Goal: Find contact information: Find contact information

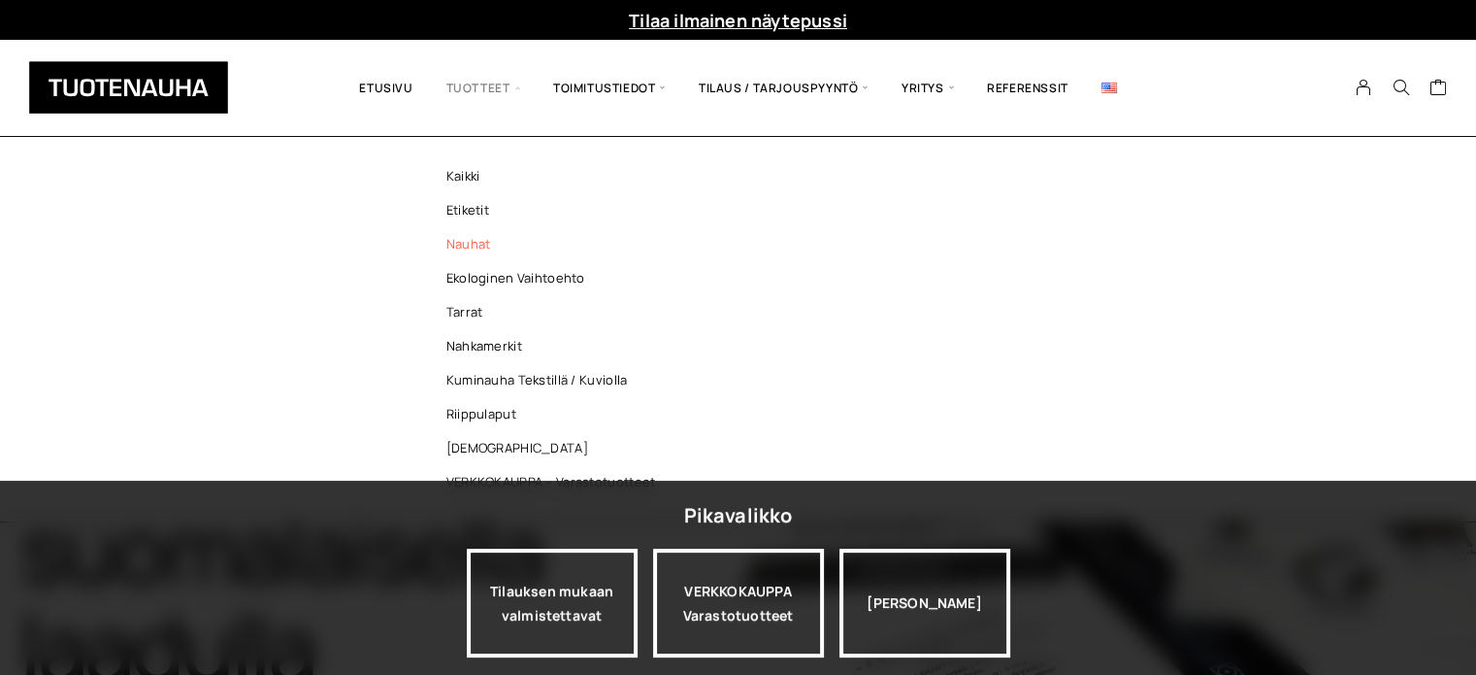
click at [461, 237] on link "Nauhat" at bounding box center [556, 244] width 282 height 34
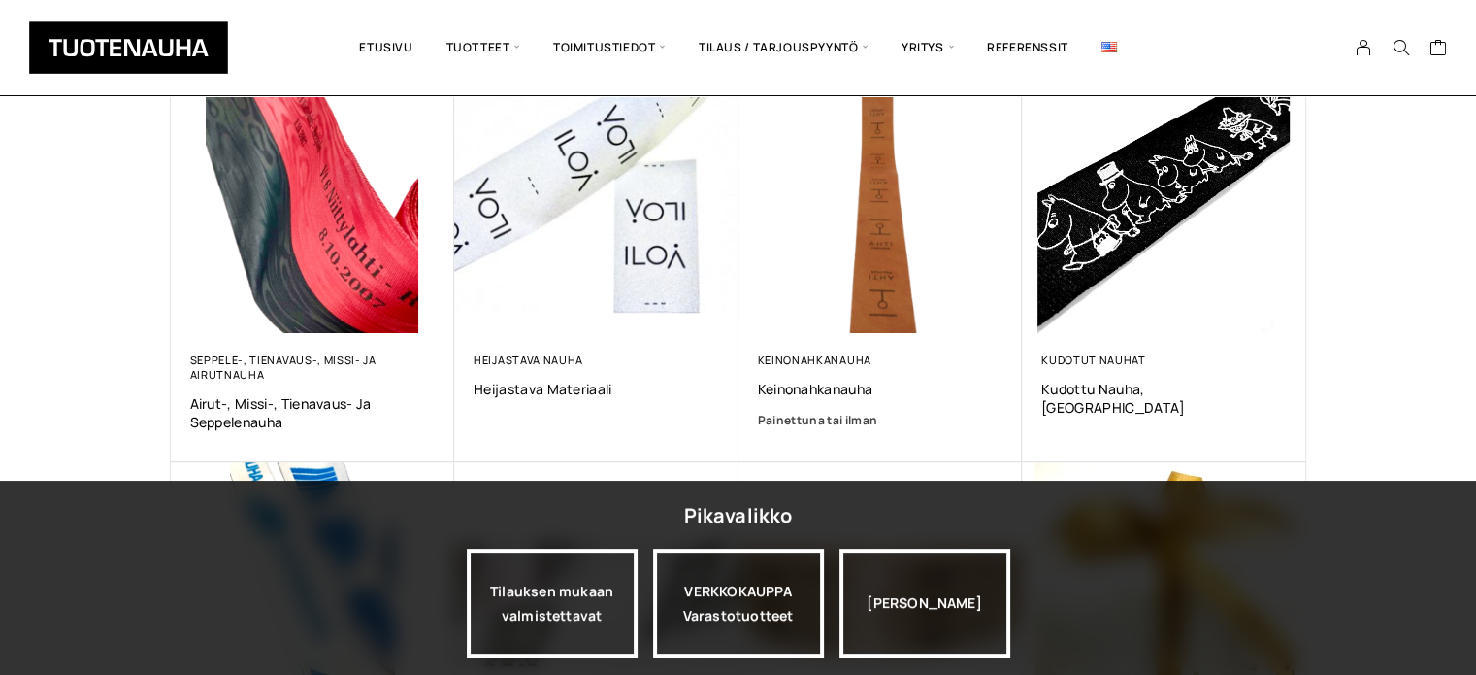
scroll to position [388, 0]
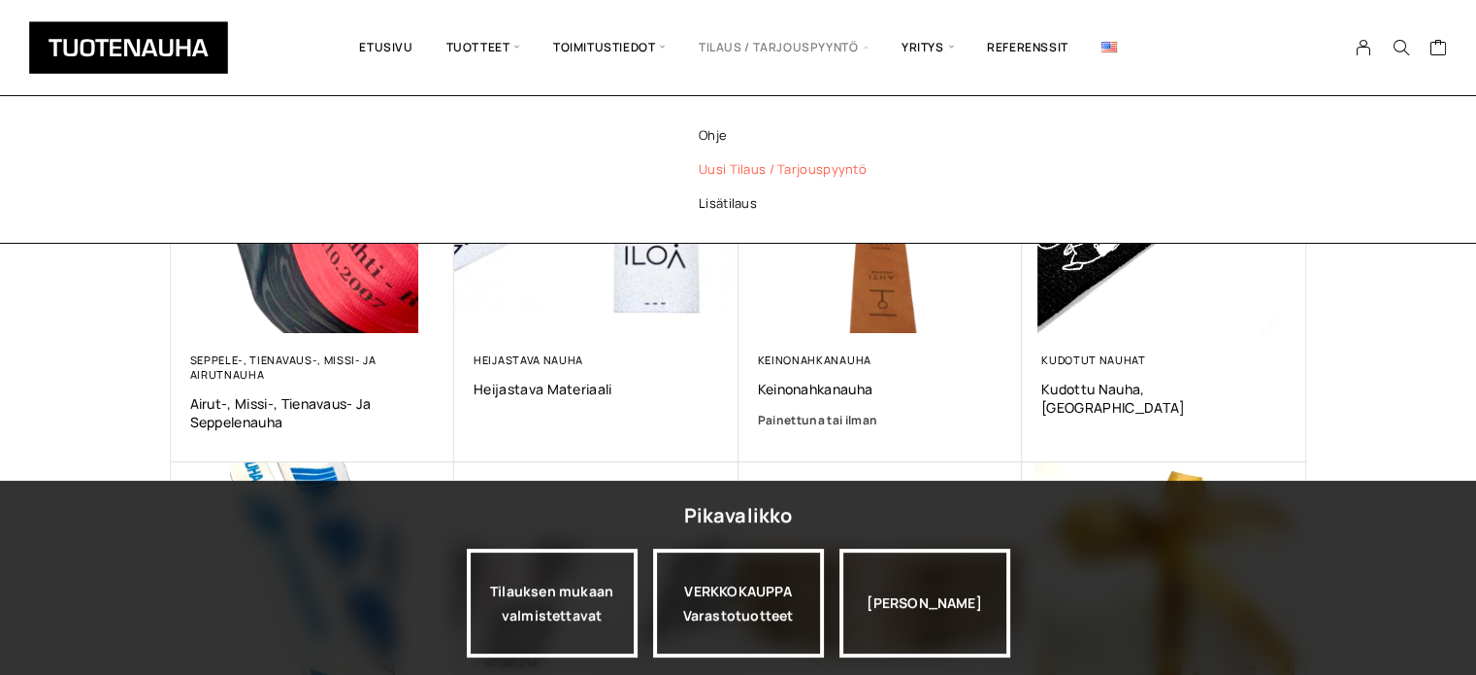
click at [763, 166] on link "Uusi tilaus / tarjouspyyntö" at bounding box center [809, 169] width 282 height 34
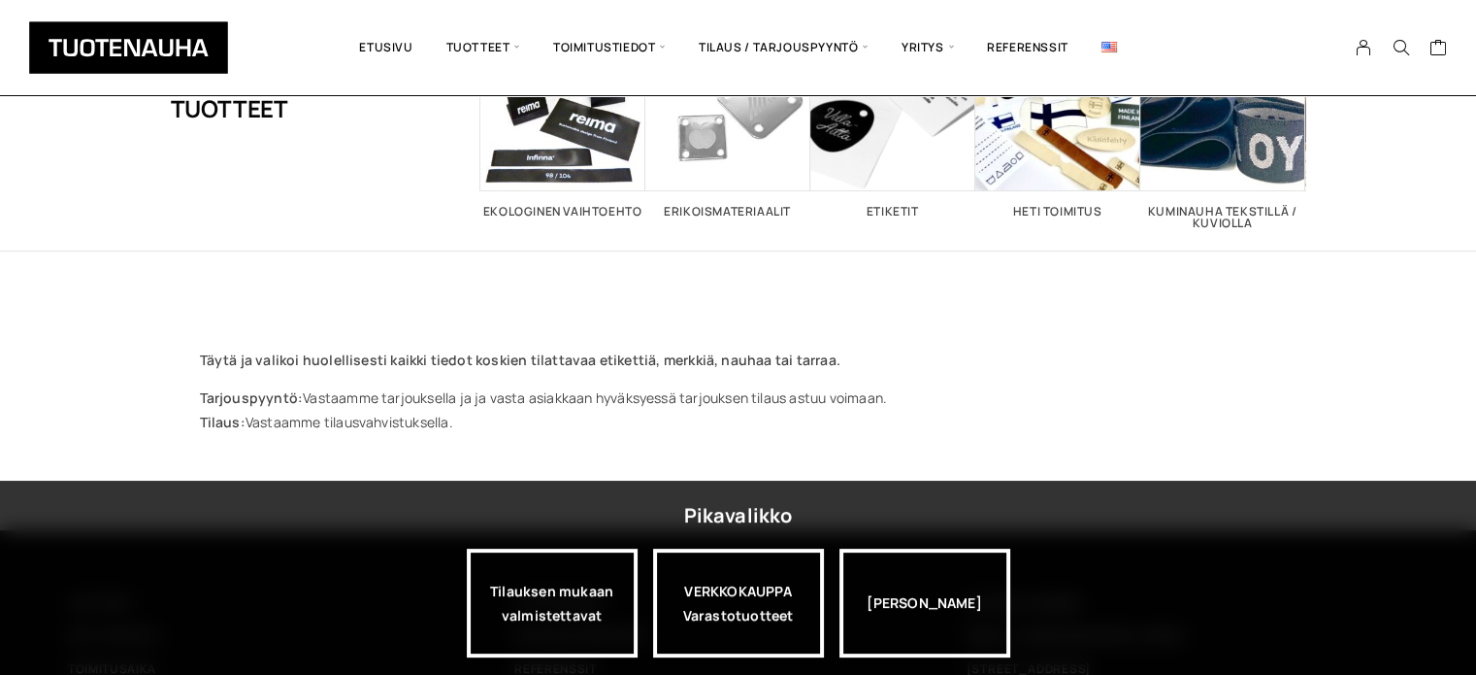
scroll to position [34, 0]
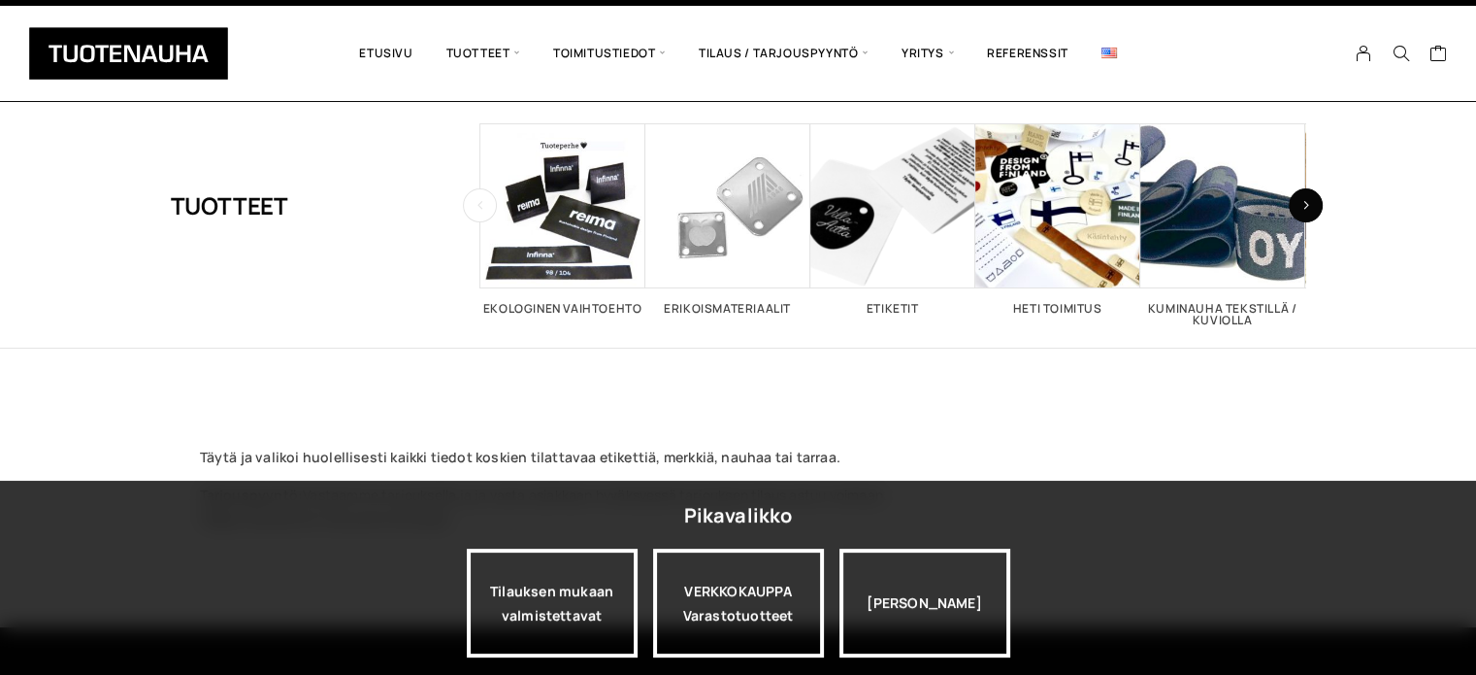
click at [1303, 204] on icon "button" at bounding box center [1307, 205] width 8 height 11
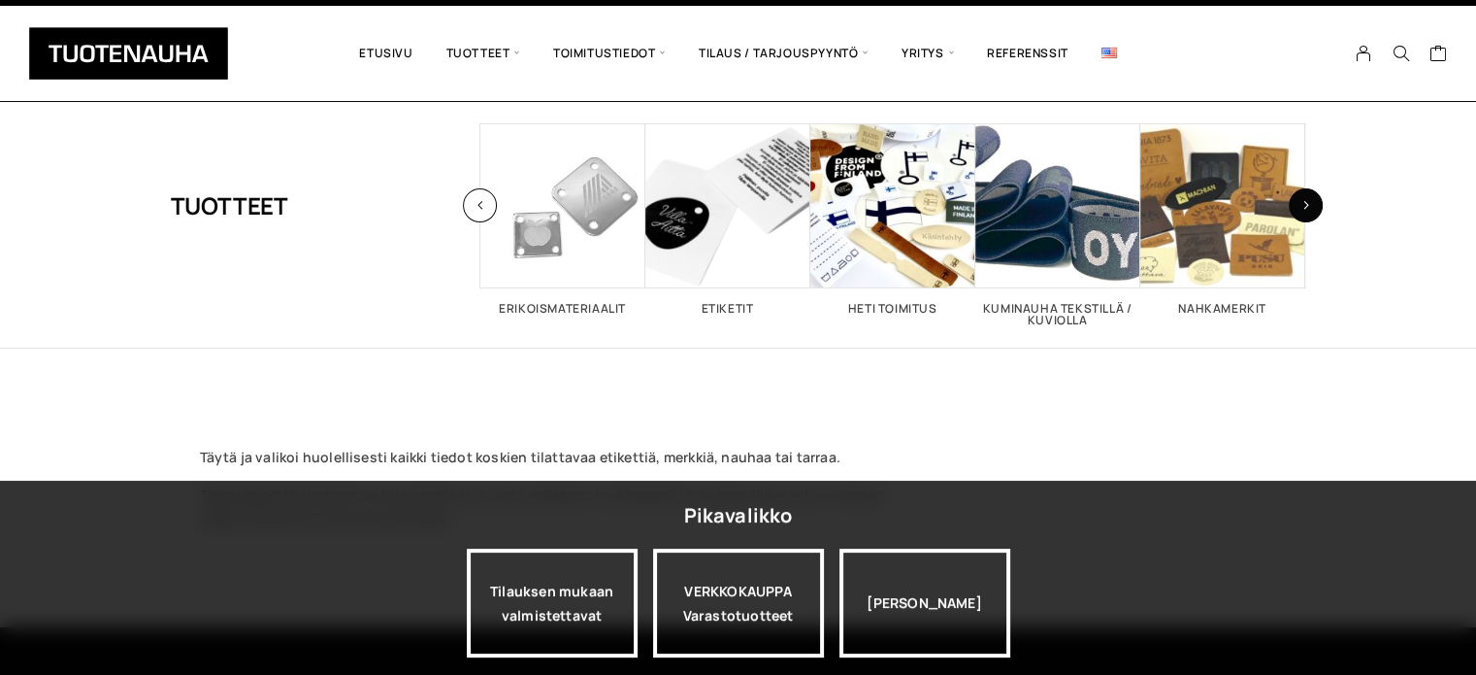
click at [1303, 204] on icon "button" at bounding box center [1307, 205] width 8 height 11
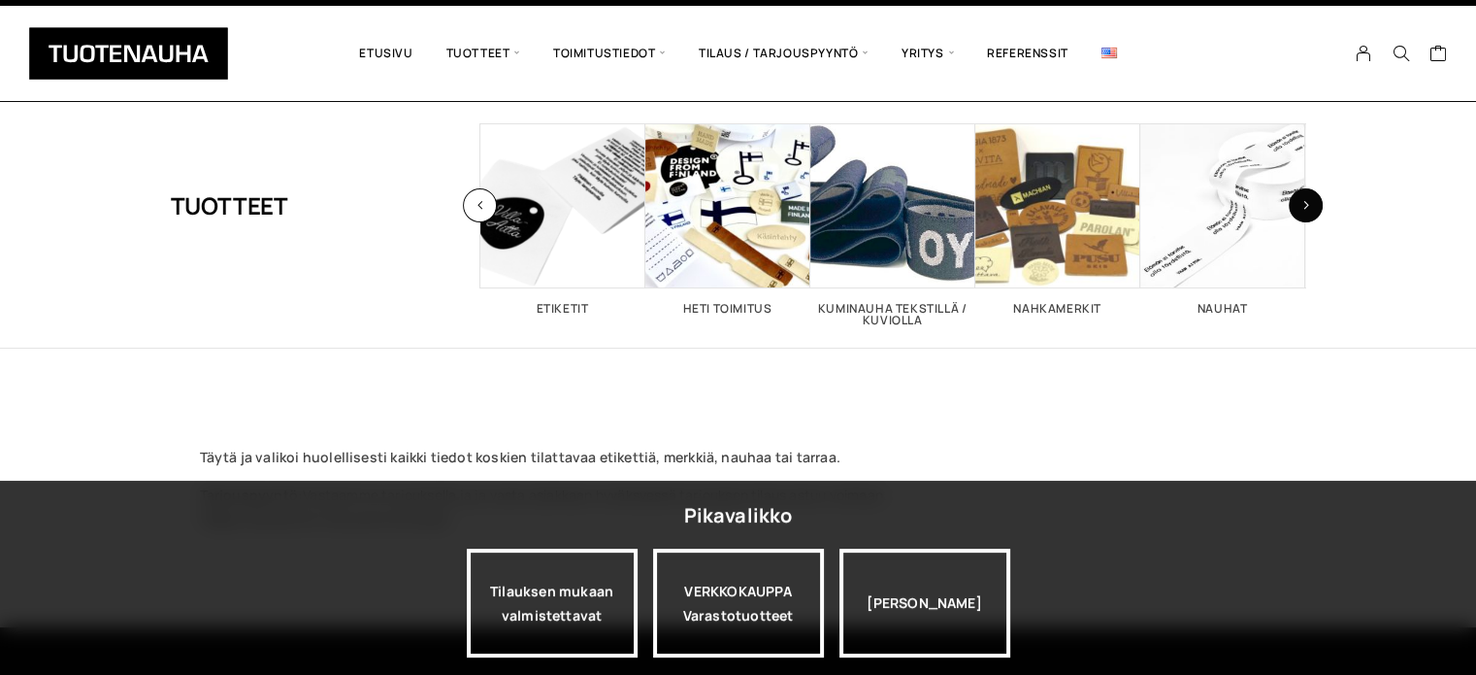
click at [1303, 204] on icon "button" at bounding box center [1307, 205] width 8 height 11
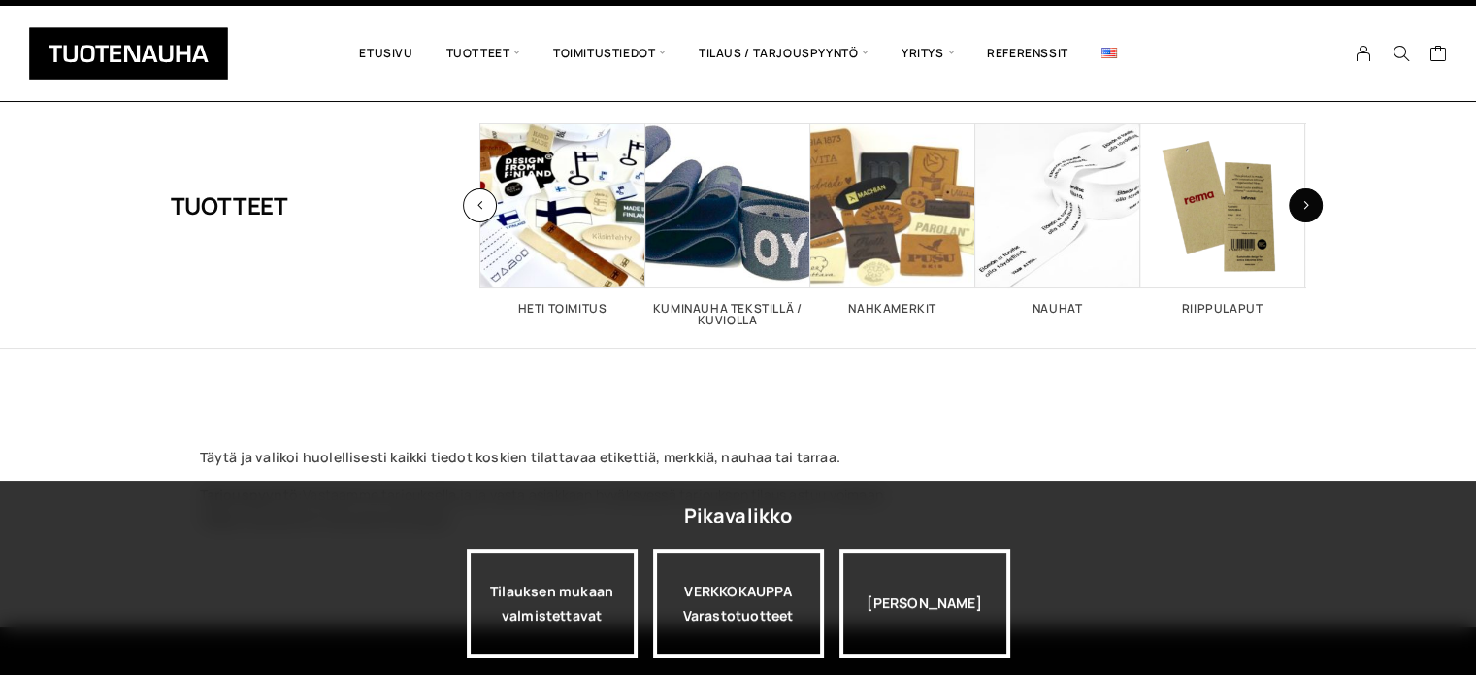
click at [1303, 204] on icon "button" at bounding box center [1307, 205] width 8 height 11
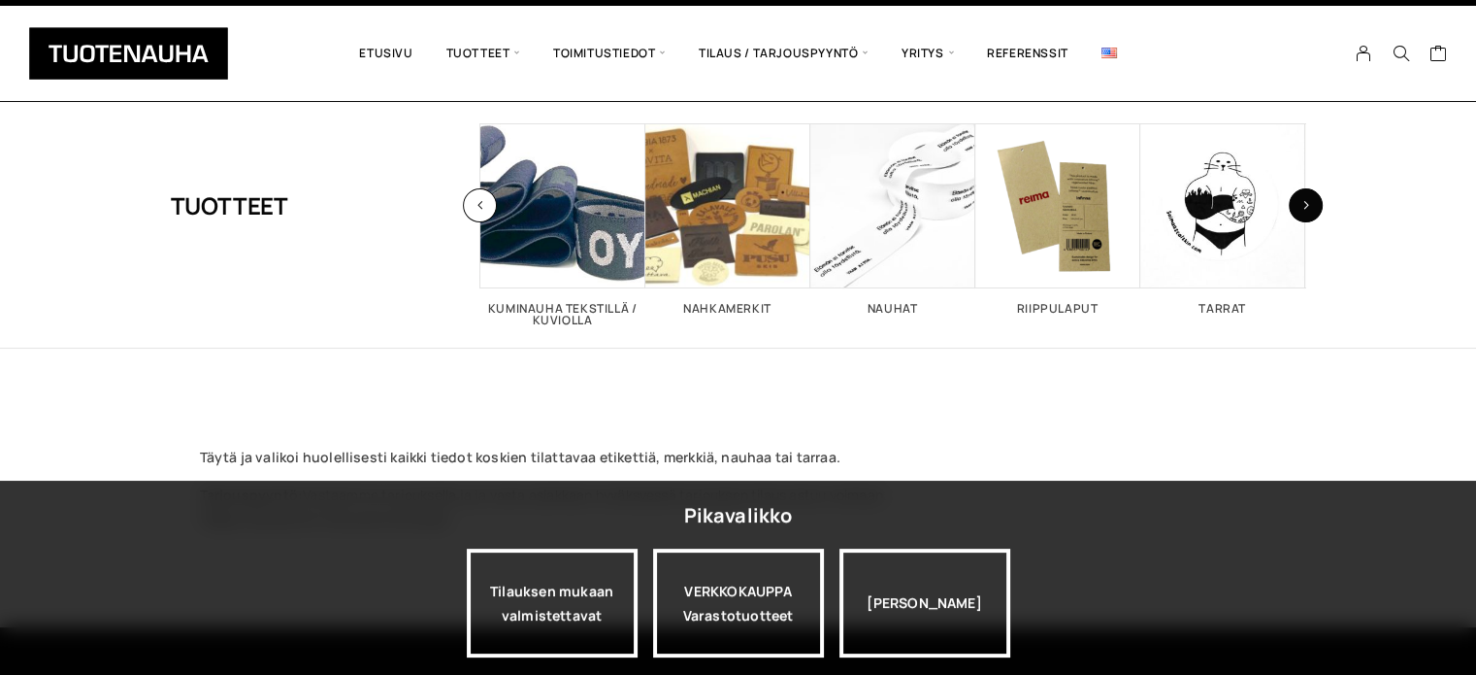
click at [1303, 204] on icon "button" at bounding box center [1307, 205] width 8 height 11
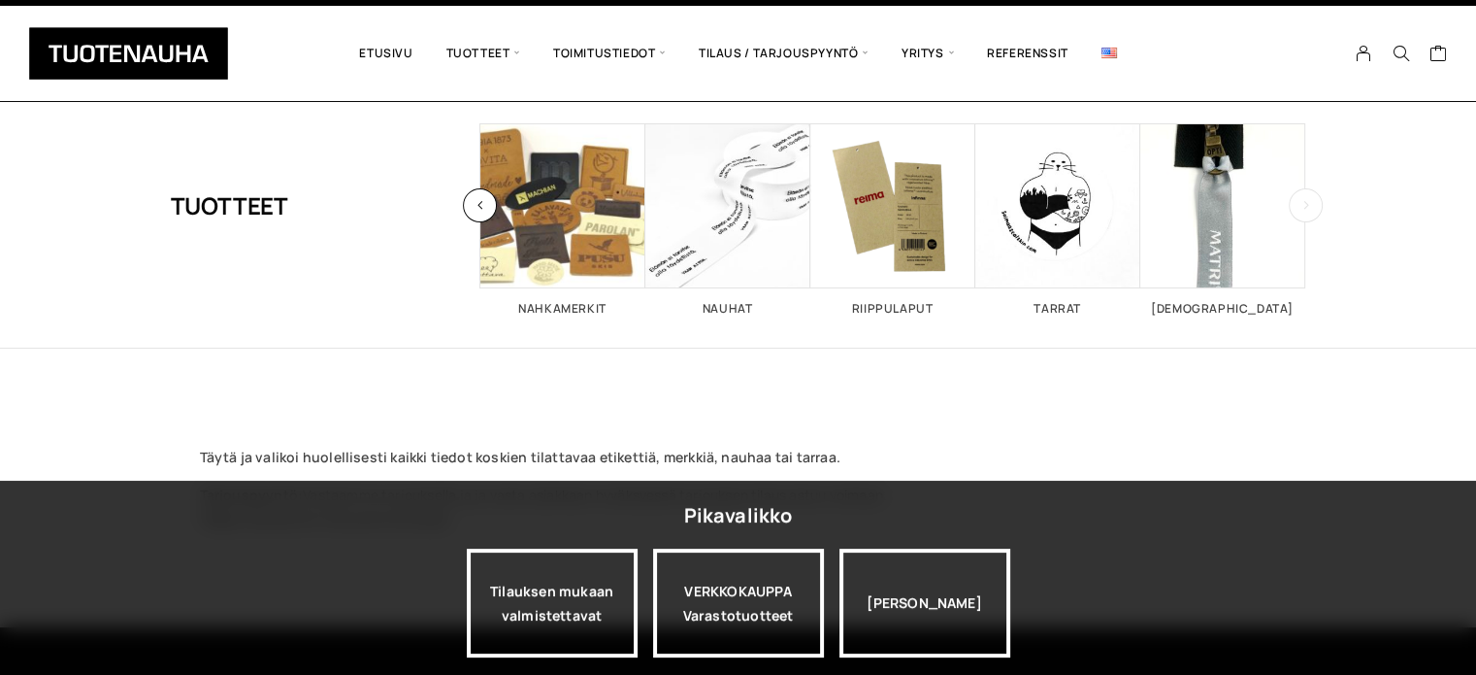
click at [1303, 204] on icon "button" at bounding box center [1307, 205] width 8 height 11
click at [745, 228] on span "Visit product category Nauhat" at bounding box center [728, 205] width 165 height 165
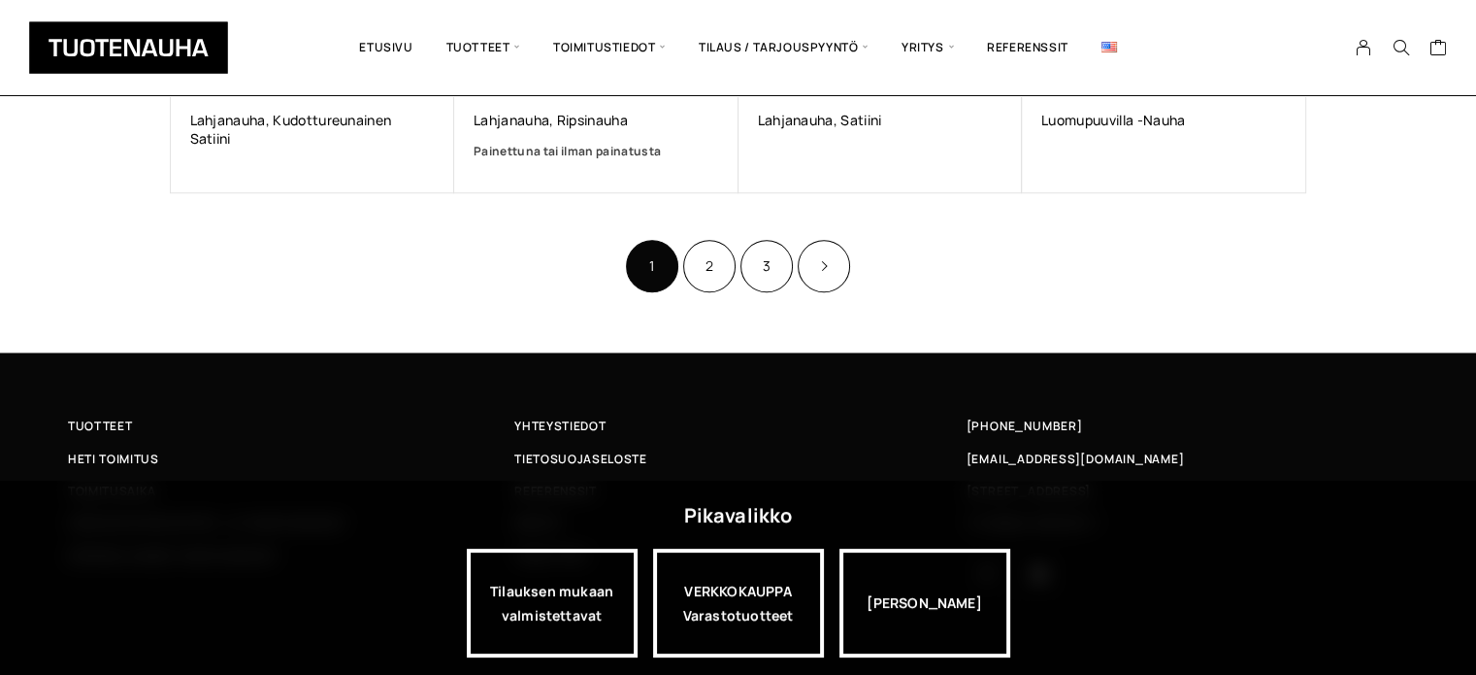
scroll to position [1518, 0]
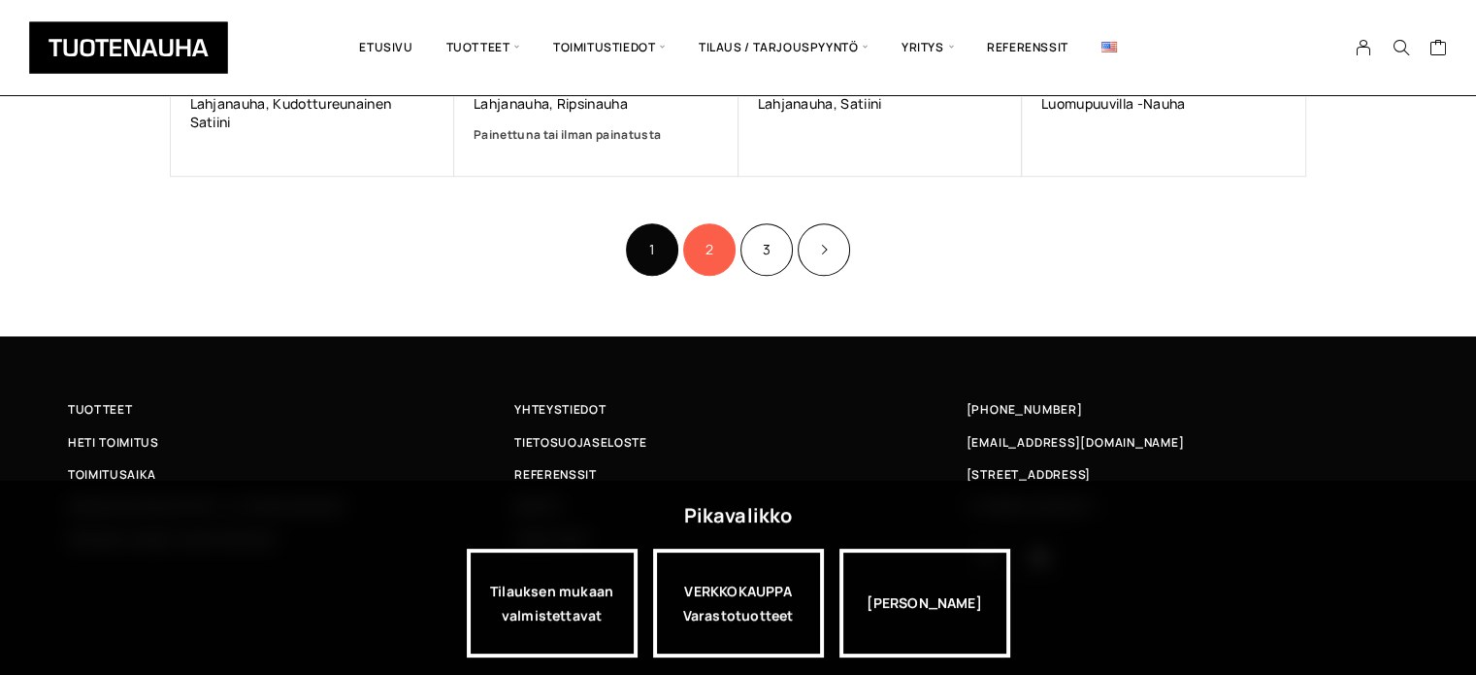
click at [705, 257] on link "2" at bounding box center [709, 249] width 52 height 52
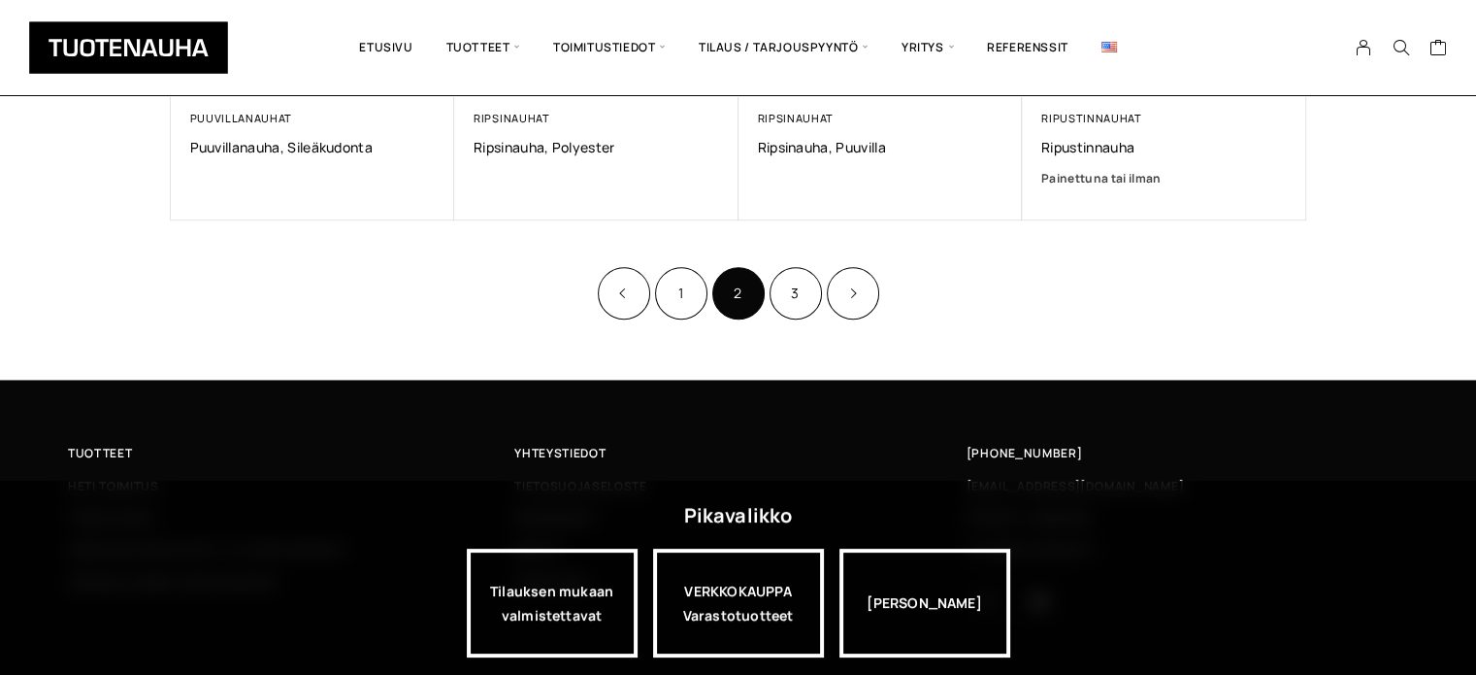
scroll to position [1500, 0]
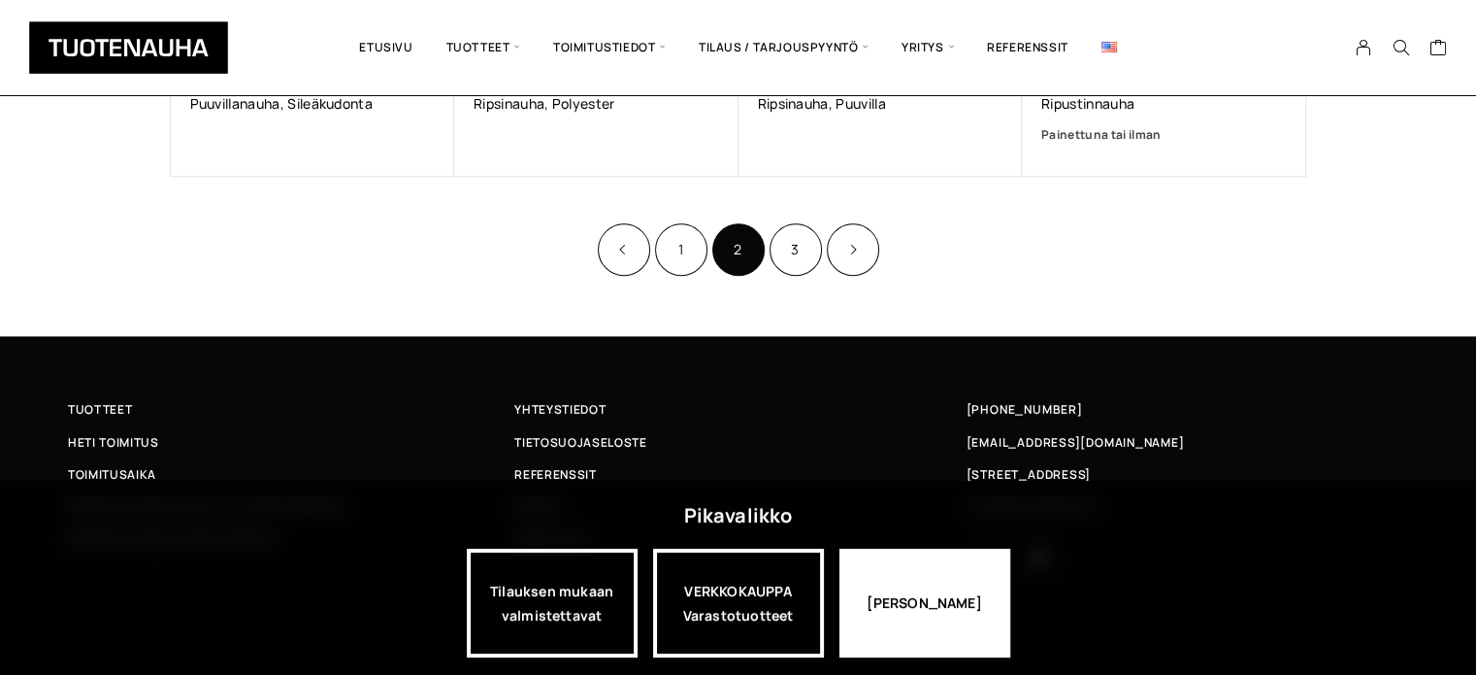
click at [918, 605] on div "[PERSON_NAME]" at bounding box center [925, 602] width 171 height 109
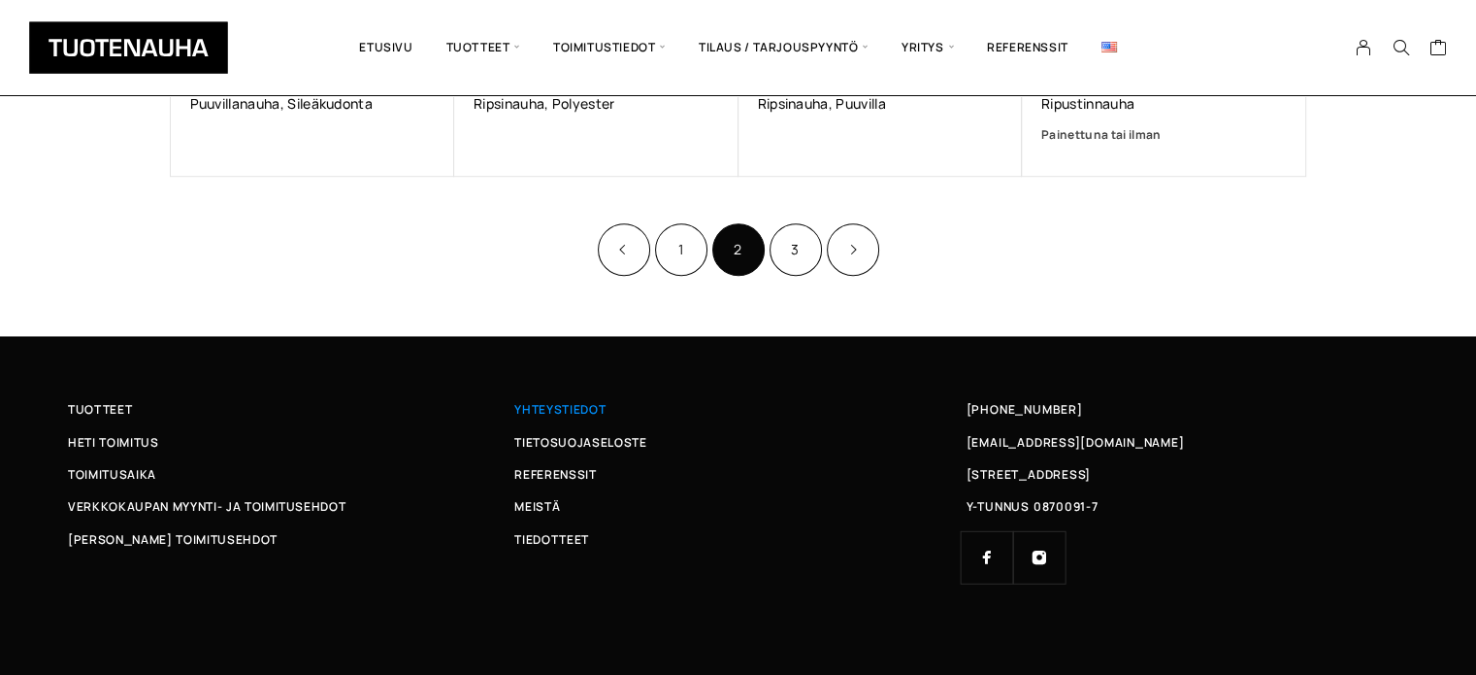
click at [578, 409] on span "Yhteystiedot" at bounding box center [559, 409] width 91 height 20
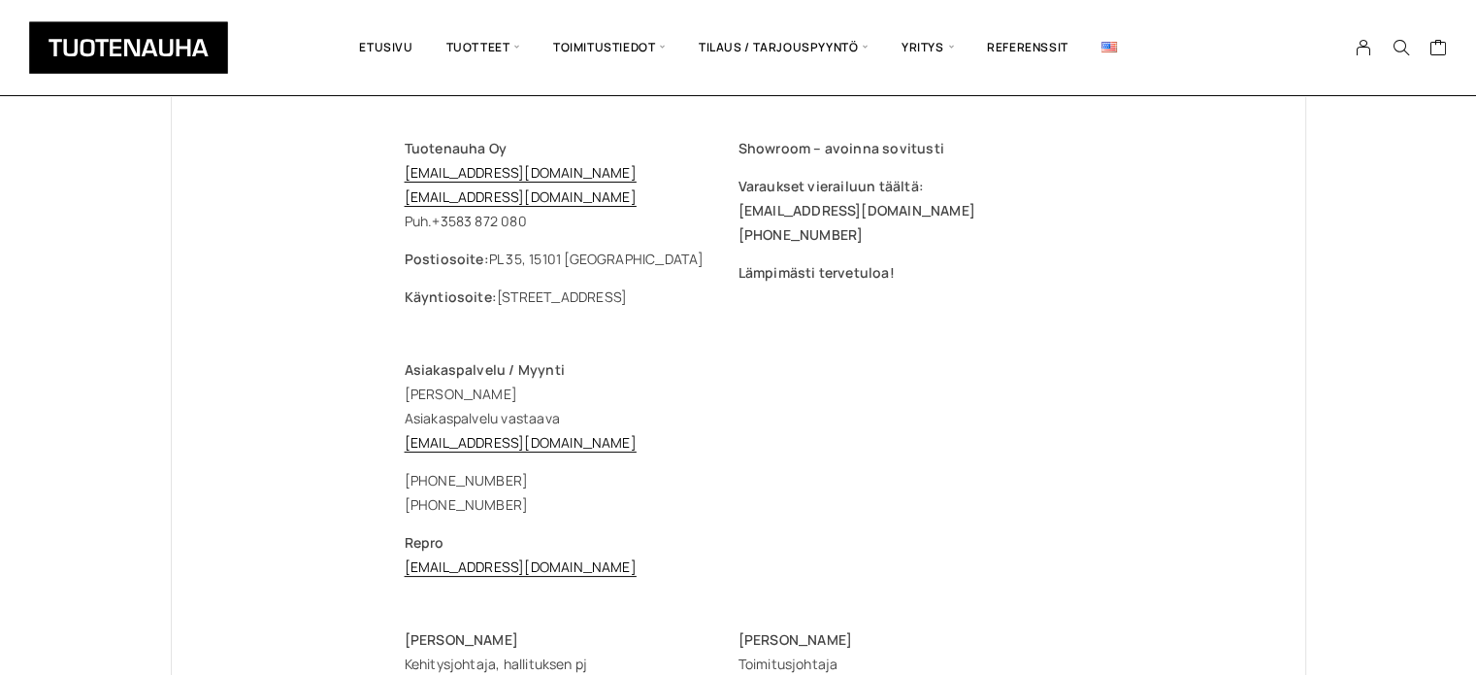
scroll to position [97, 0]
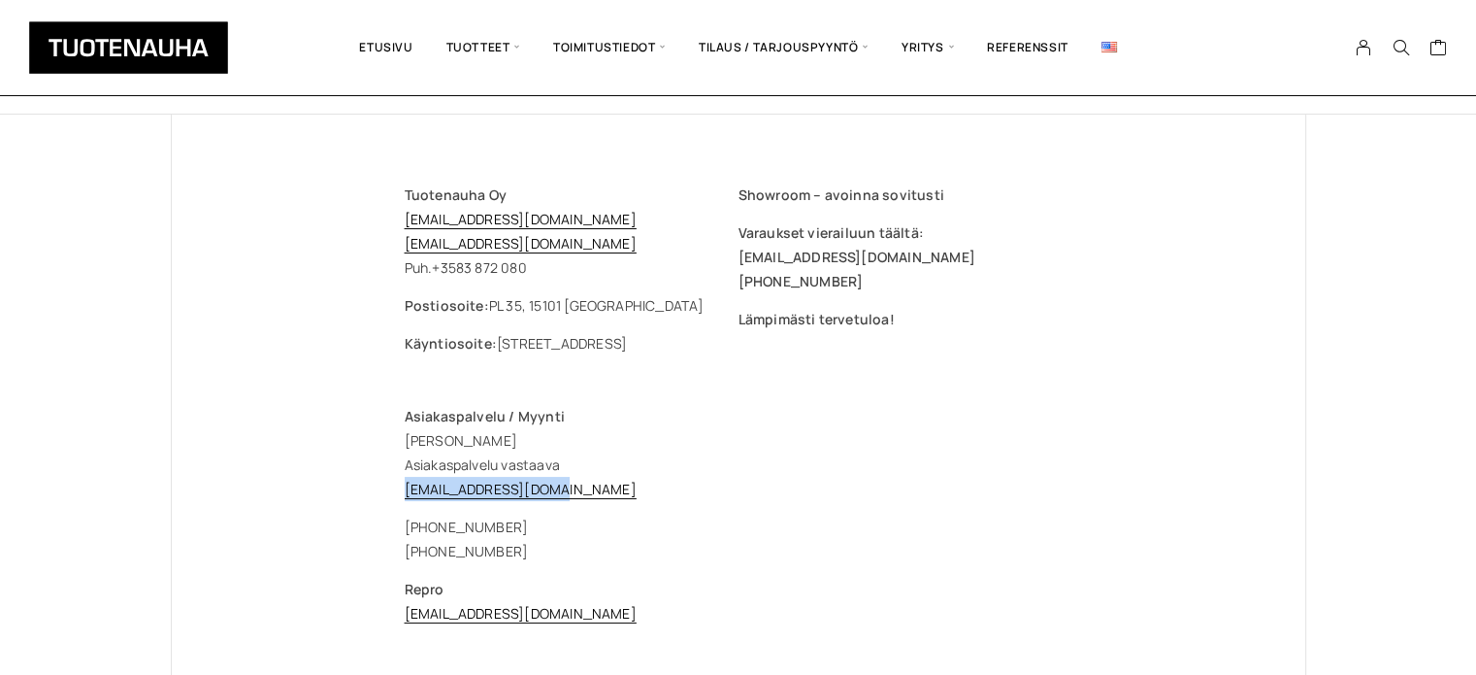
drag, startPoint x: 573, startPoint y: 488, endPoint x: 371, endPoint y: 499, distance: 202.2
copy link "[EMAIL_ADDRESS][DOMAIN_NAME]"
